Goal: Navigation & Orientation: Understand site structure

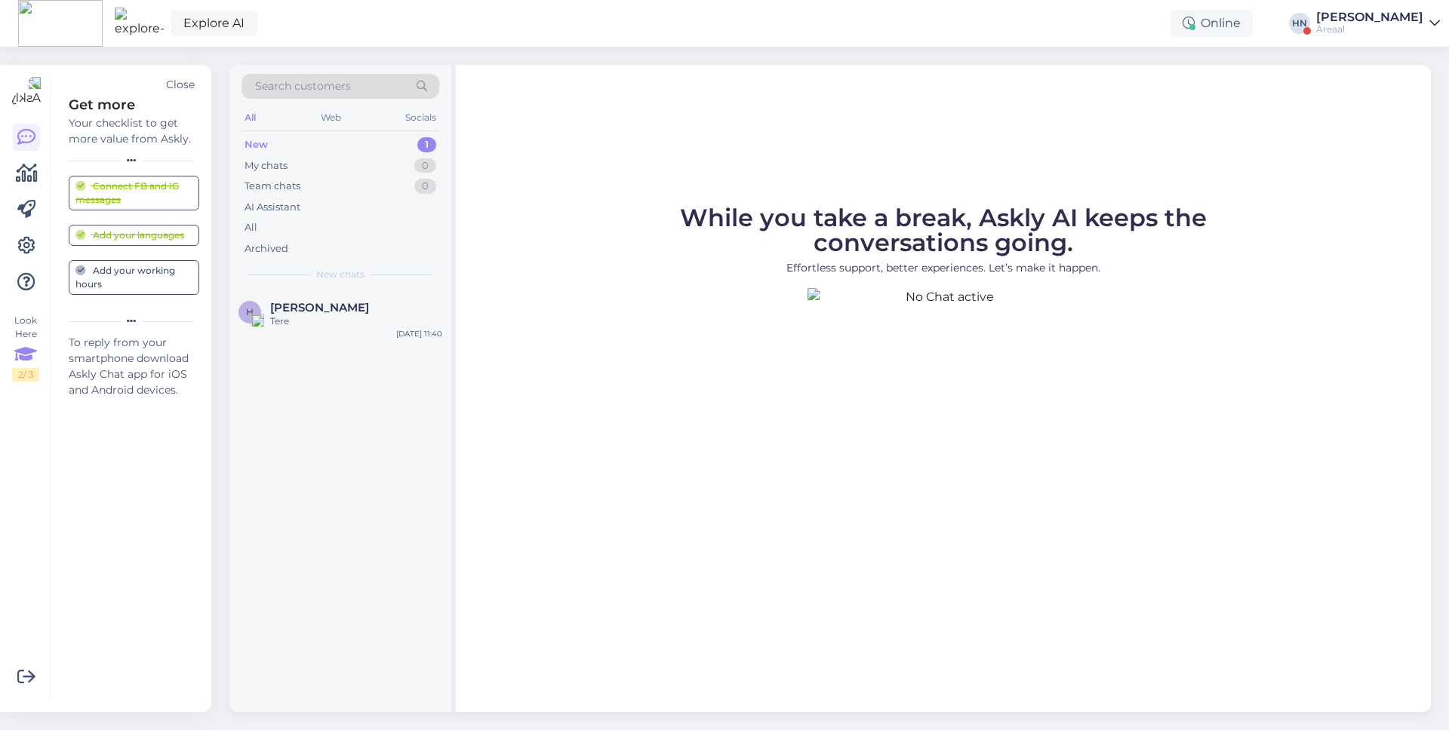
click at [810, 5] on div "Explore AI Online HN Hans Niinemäe Areaal" at bounding box center [724, 23] width 1449 height 47
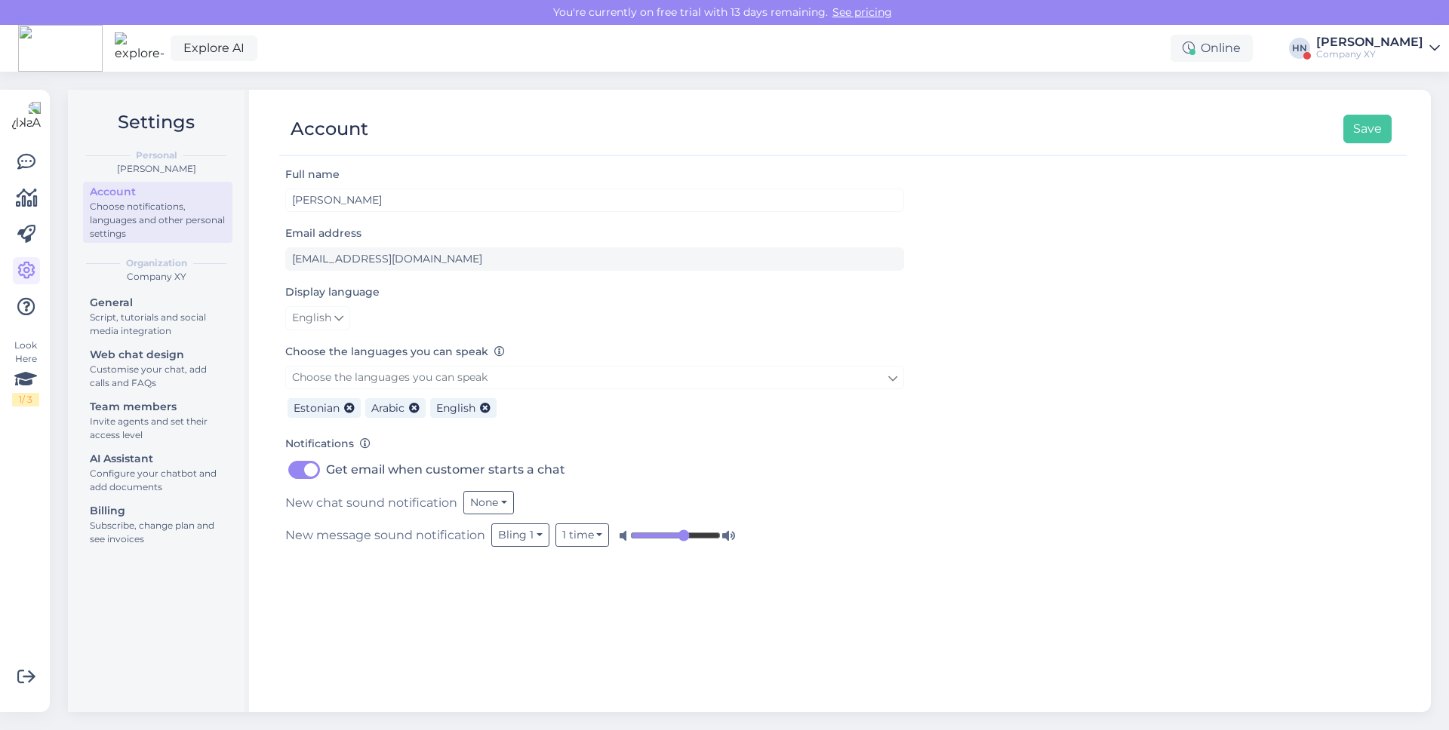
click at [281, 51] on div "Explore AI Online [PERSON_NAME] Company XY" at bounding box center [724, 48] width 1449 height 47
click at [225, 49] on link "Explore AI" at bounding box center [214, 48] width 87 height 26
click at [224, 315] on div "Script, tutorials and social media integration" at bounding box center [158, 324] width 136 height 27
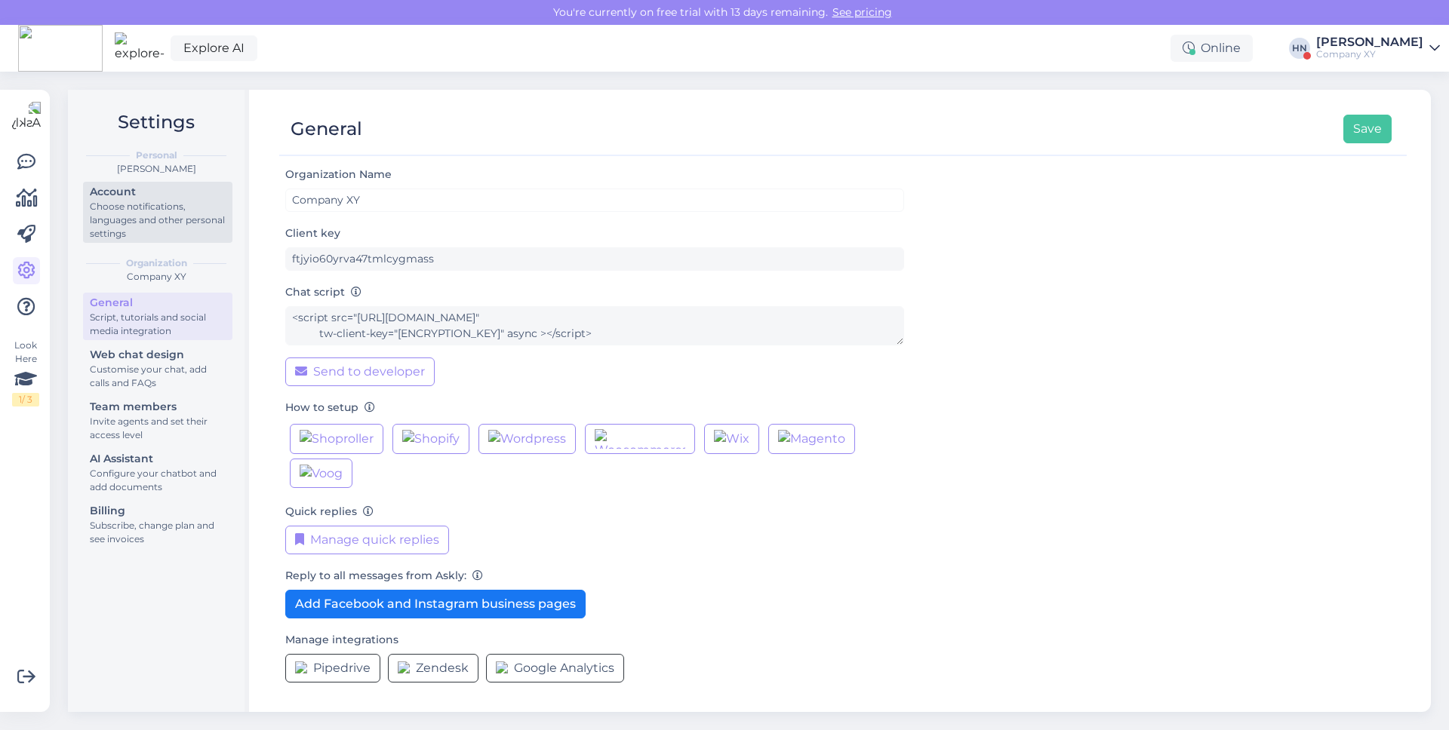
click at [189, 192] on div "Account" at bounding box center [158, 192] width 136 height 16
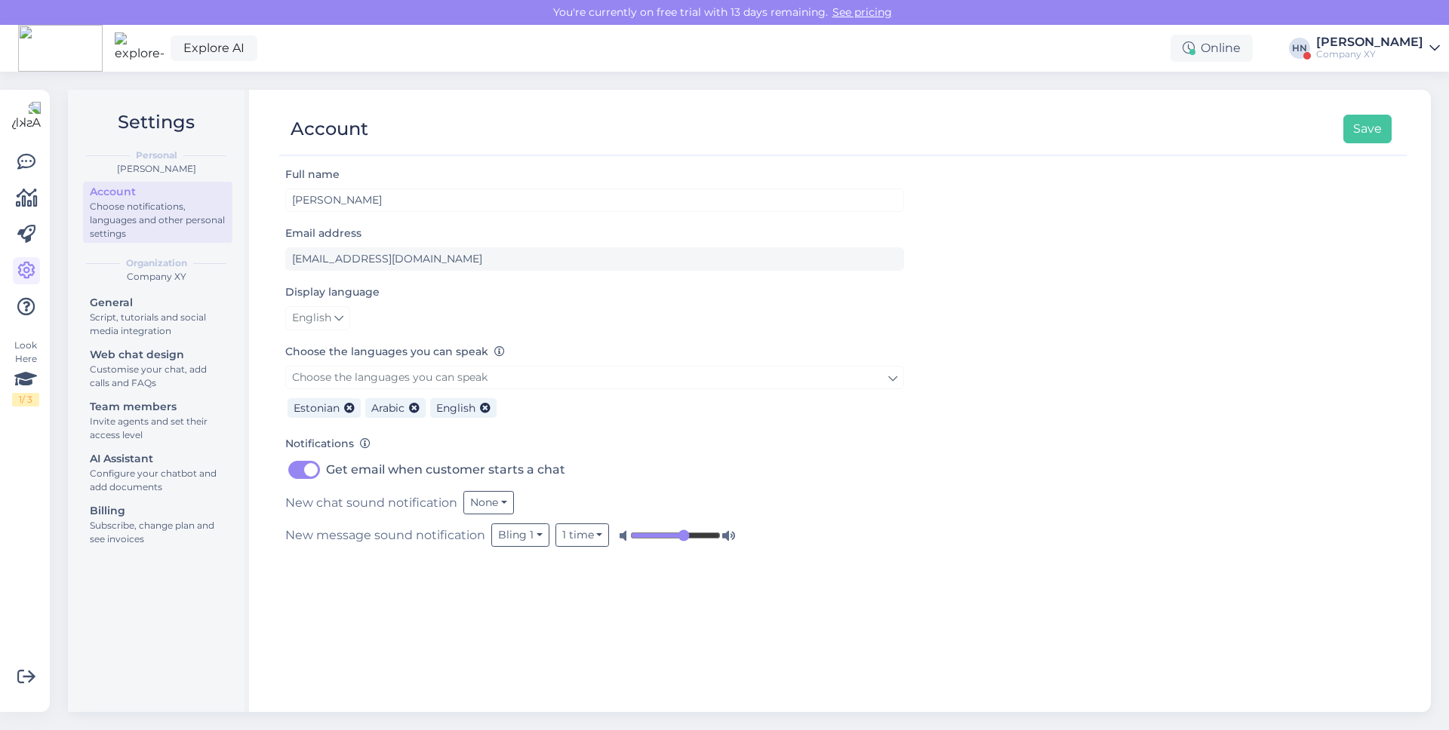
click at [9, 382] on div "Look Here 1 / 3 Get more Your checklist to get more value from Askly. Close Con…" at bounding box center [25, 401] width 50 height 622
click at [35, 380] on icon at bounding box center [25, 379] width 23 height 27
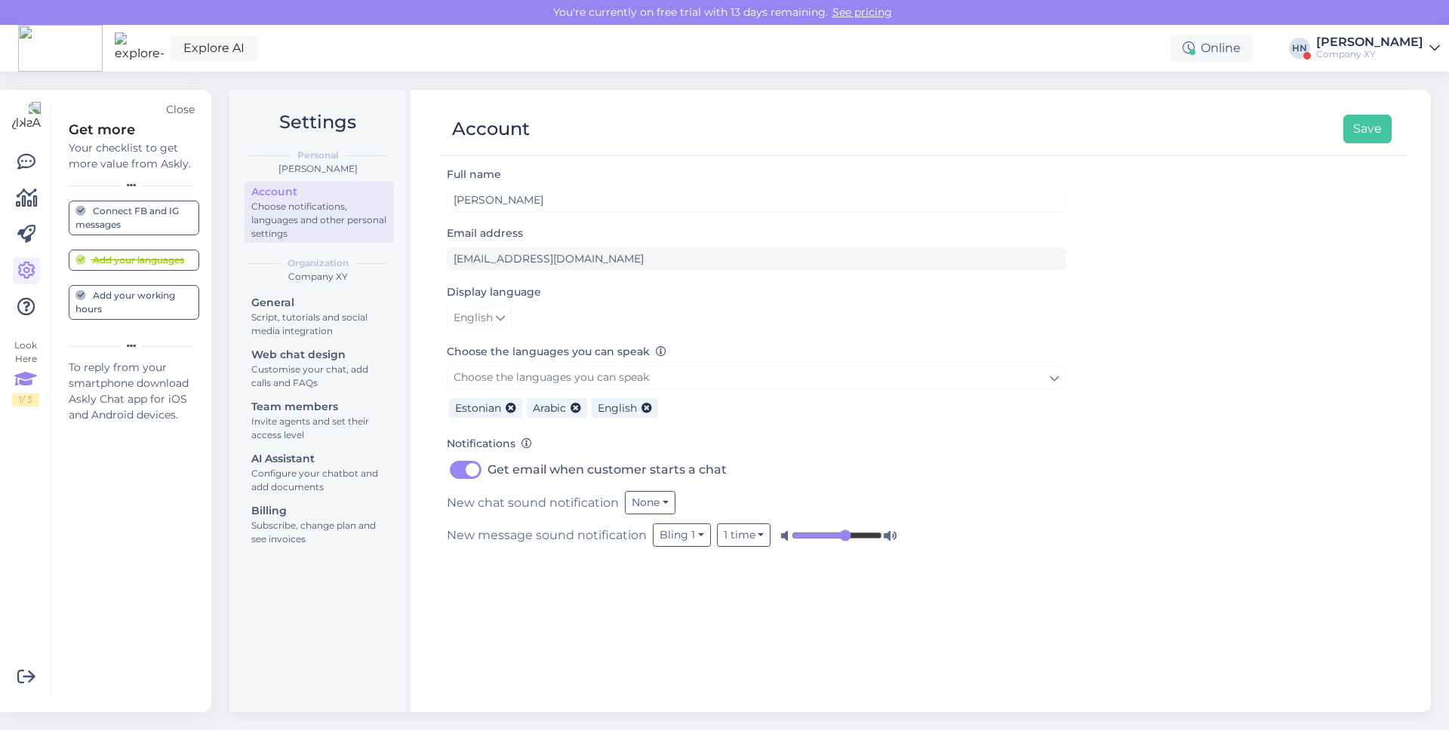
click at [251, 30] on div "Explore AI Online [PERSON_NAME] Company XY" at bounding box center [724, 48] width 1449 height 47
click at [229, 39] on link "Explore AI" at bounding box center [214, 48] width 87 height 26
click at [33, 174] on link at bounding box center [26, 162] width 27 height 27
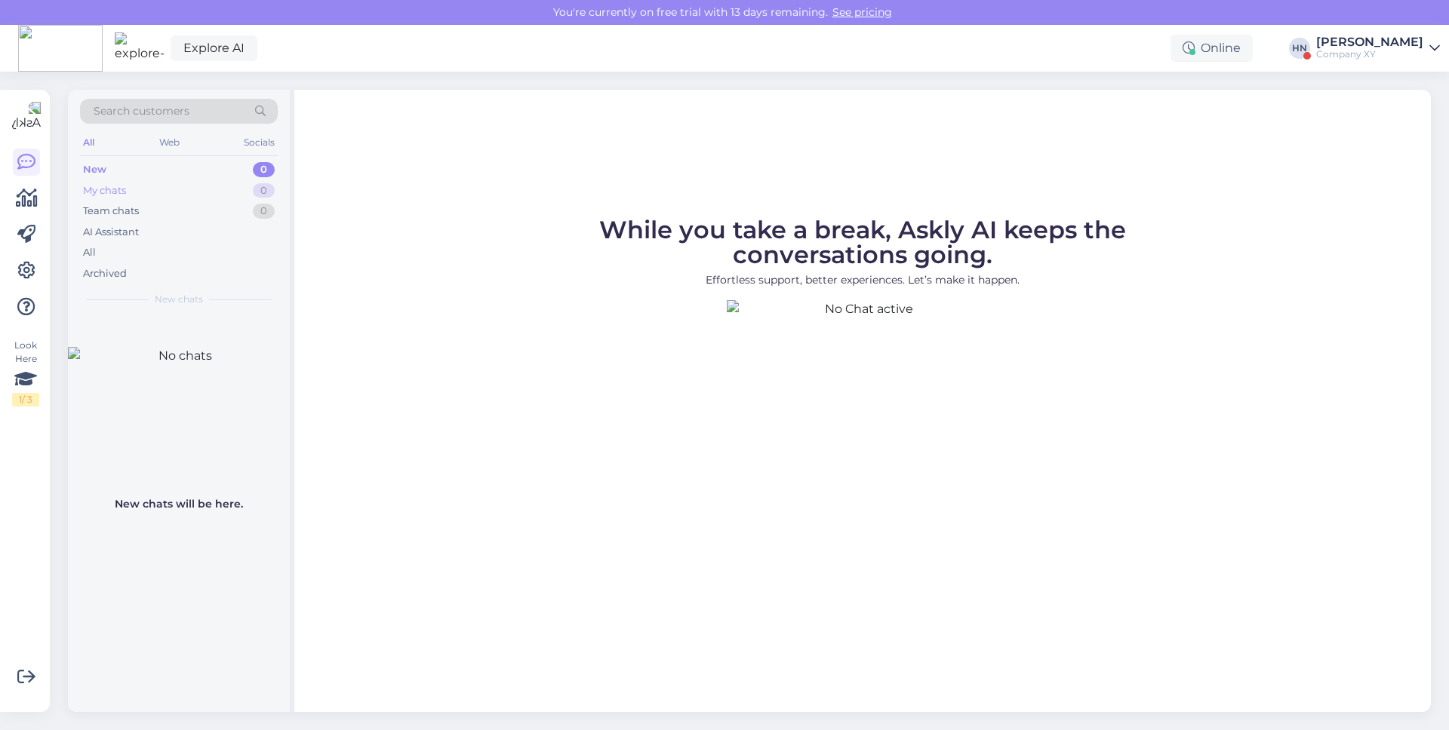
click at [108, 199] on div "My chats 0" at bounding box center [179, 190] width 198 height 21
click at [137, 174] on div "New 0" at bounding box center [179, 169] width 198 height 21
click at [134, 209] on div "Team chats" at bounding box center [111, 211] width 56 height 15
click at [137, 195] on div "My chats 0" at bounding box center [179, 190] width 198 height 21
click at [689, 260] on figcaption "While you take a break, Askly AI keeps the conversations going. Effortless supp…" at bounding box center [862, 259] width 664 height 82
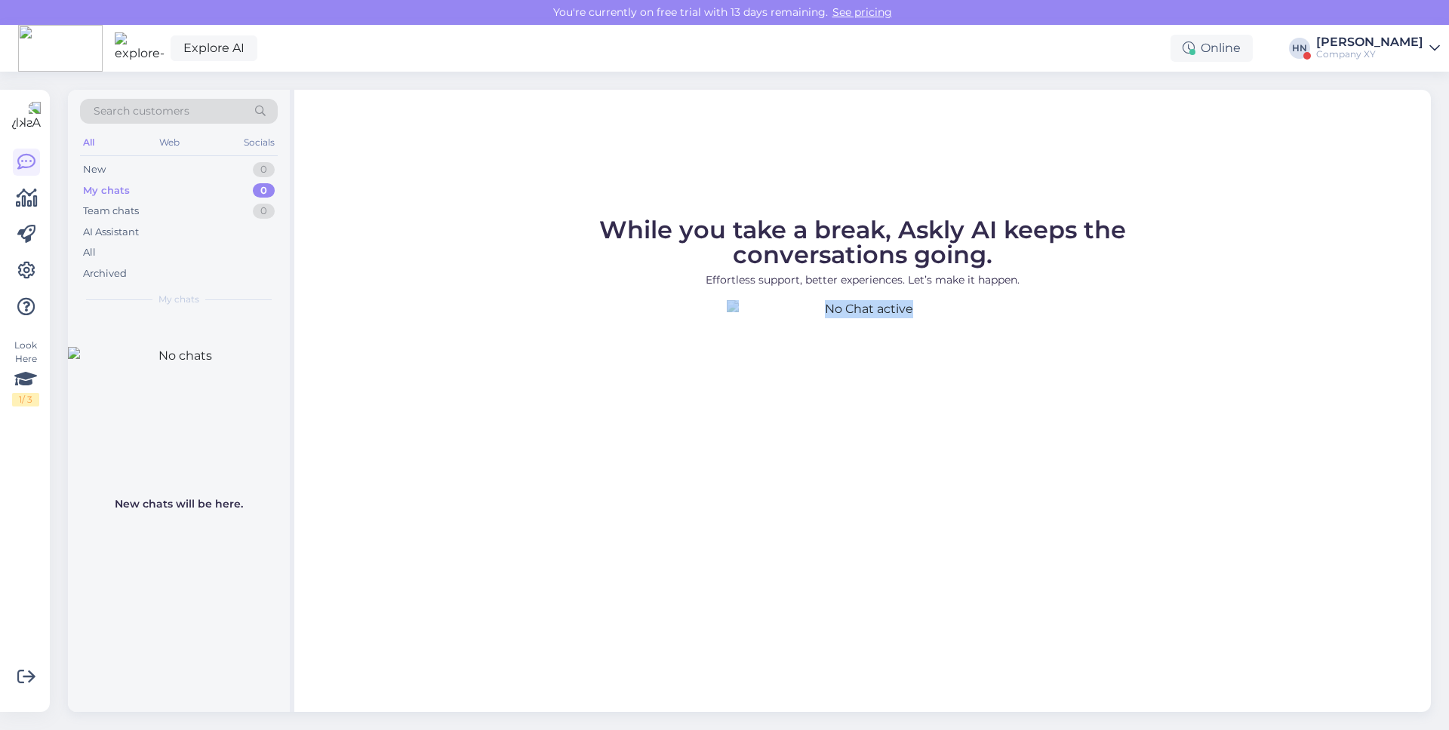
drag, startPoint x: 594, startPoint y: 229, endPoint x: 756, endPoint y: 318, distance: 185.4
click at [756, 318] on figure "While you take a break, Askly AI keeps the conversations going. Effortless supp…" at bounding box center [862, 395] width 1109 height 354
click at [601, 223] on span "While you take a break, Askly AI keeps the conversations going." at bounding box center [862, 242] width 527 height 54
click at [377, 199] on div "While you take a break, Askly AI keeps the conversations going. Effortless supp…" at bounding box center [862, 401] width 1136 height 622
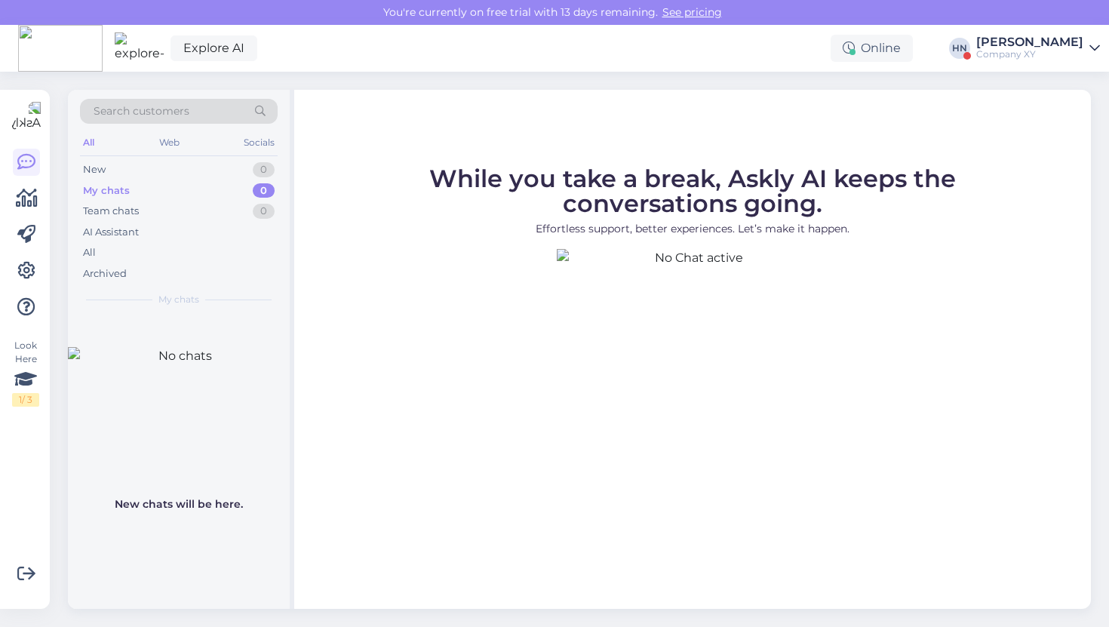
click at [401, 48] on div "Explore AI Online [PERSON_NAME] Company XY" at bounding box center [554, 48] width 1109 height 47
click at [606, 201] on span "While you take a break, Askly AI keeps the conversations going." at bounding box center [692, 191] width 527 height 54
click at [171, 54] on link "Explore AI" at bounding box center [214, 48] width 87 height 26
